Goal: Find specific page/section: Find specific page/section

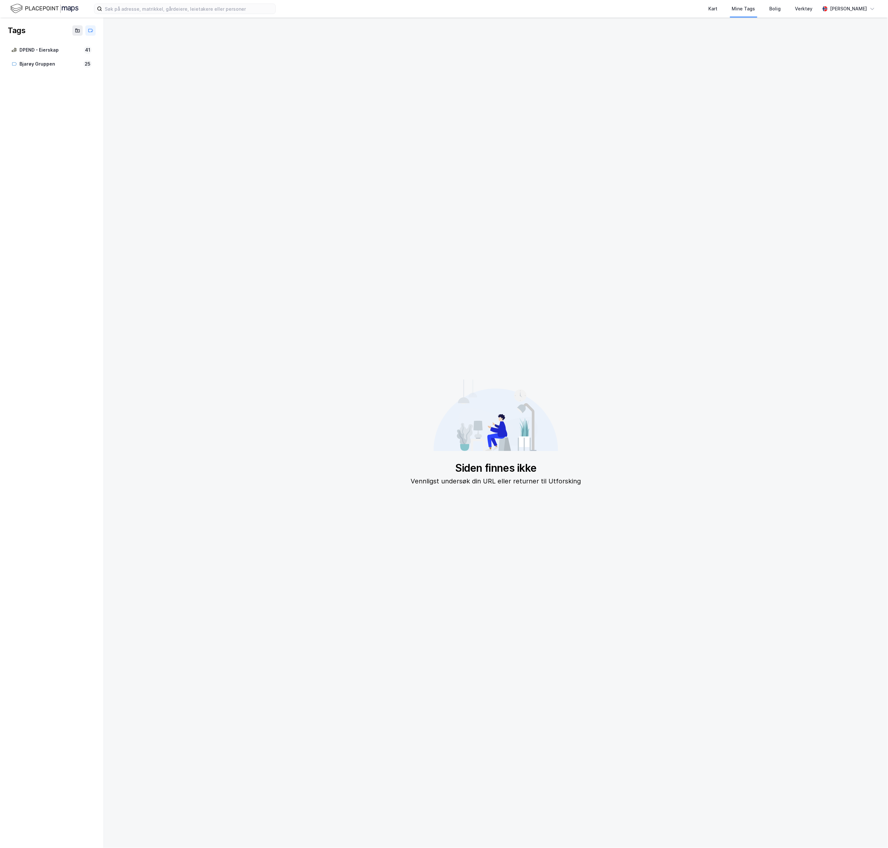
click at [23, 5] on img at bounding box center [44, 8] width 68 height 11
